Goal: Task Accomplishment & Management: Complete application form

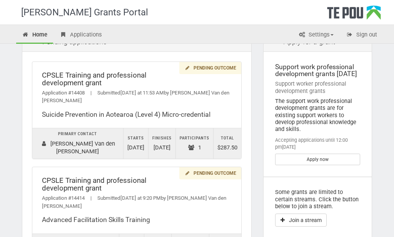
scroll to position [4, 0]
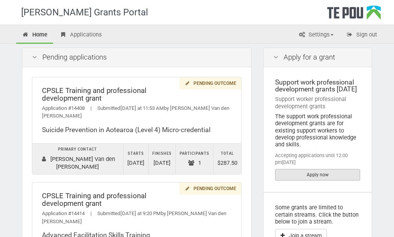
click at [332, 178] on link "Apply now" at bounding box center [317, 175] width 85 height 12
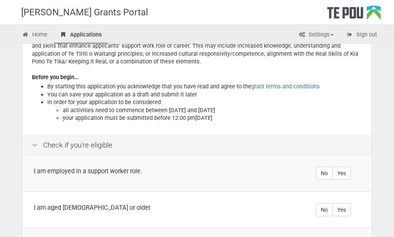
scroll to position [82, 0]
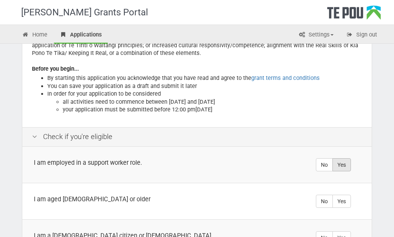
click at [342, 165] on label "Yes" at bounding box center [341, 165] width 18 height 13
radio input "true"
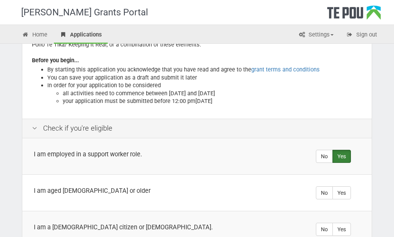
scroll to position [127, 0]
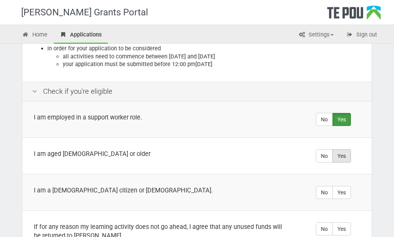
click at [341, 155] on label "Yes" at bounding box center [341, 156] width 18 height 13
radio input "true"
click at [349, 189] on label "Yes" at bounding box center [341, 192] width 18 height 13
radio input "true"
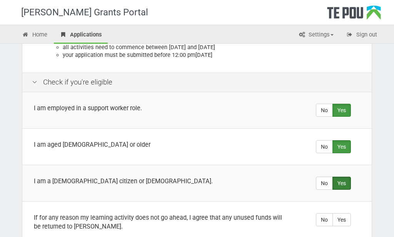
scroll to position [191, 0]
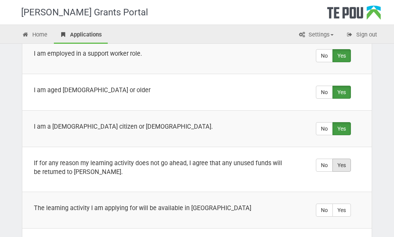
click at [345, 164] on label "Yes" at bounding box center [341, 165] width 18 height 13
radio input "true"
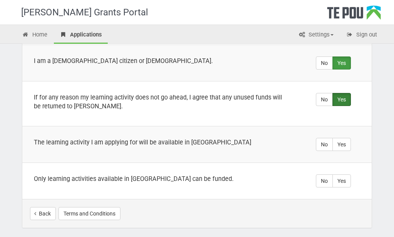
scroll to position [282, 0]
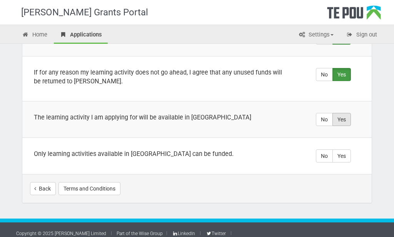
click at [348, 115] on label "Yes" at bounding box center [341, 119] width 18 height 13
radio input "true"
click at [347, 155] on label "Yes" at bounding box center [341, 156] width 18 height 13
radio input "true"
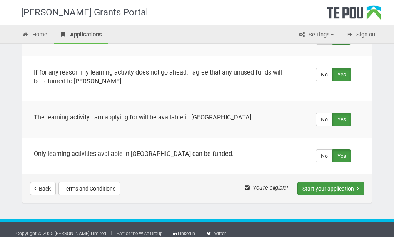
click at [322, 187] on button "Start your application" at bounding box center [330, 188] width 67 height 13
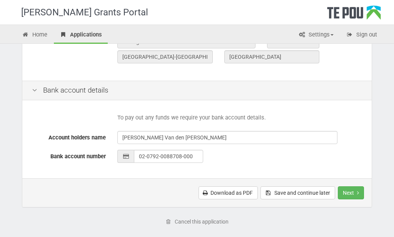
scroll to position [360, 0]
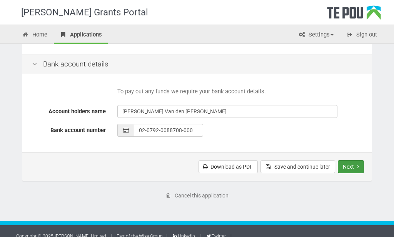
click at [354, 166] on button "Next" at bounding box center [351, 166] width 26 height 13
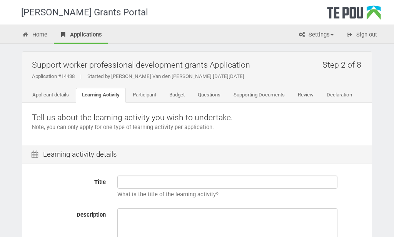
scroll to position [2, 0]
